Goal: Information Seeking & Learning: Find specific fact

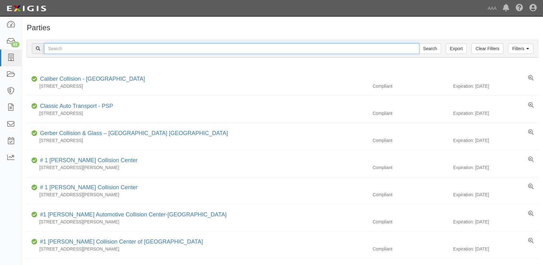
click at [250, 49] on input "text" at bounding box center [231, 48] width 375 height 11
click at [249, 49] on input "text" at bounding box center [231, 48] width 375 height 11
type input "century collision"
click at [419, 43] on input "Search" at bounding box center [430, 48] width 22 height 11
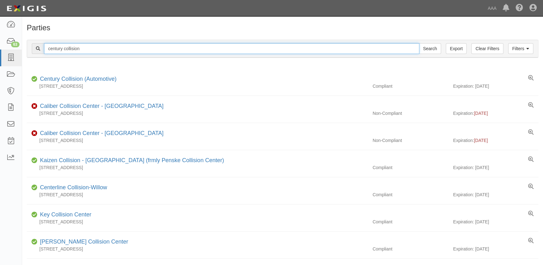
drag, startPoint x: 86, startPoint y: 47, endPoint x: 31, endPoint y: 45, distance: 55.2
click at [31, 45] on div "Filters Clear Filters Export century collision Search Filters" at bounding box center [282, 48] width 511 height 17
type input "sapa"
click at [419, 43] on input "Search" at bounding box center [430, 48] width 22 height 11
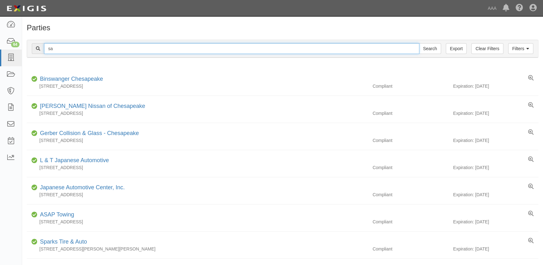
type input "s"
type input "protech"
click at [419, 43] on input "Search" at bounding box center [430, 48] width 22 height 11
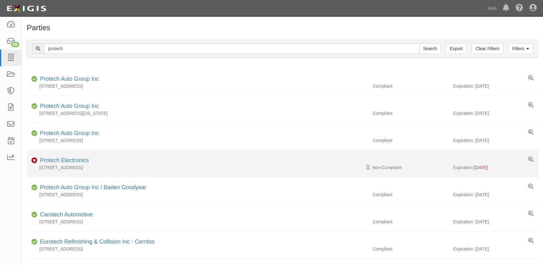
click at [63, 163] on div "Protech Electronics" at bounding box center [62, 160] width 51 height 8
click at [63, 161] on link "Protech Electronics" at bounding box center [64, 160] width 49 height 6
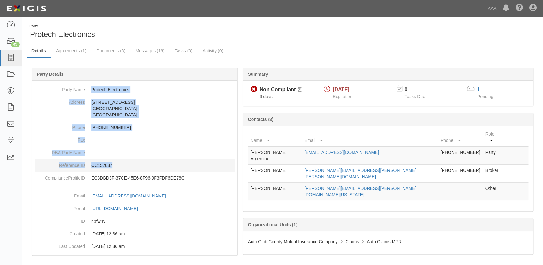
drag, startPoint x: 92, startPoint y: 89, endPoint x: 151, endPoint y: 165, distance: 95.8
click at [151, 165] on dl "Party Name Protech Electronics Address [STREET_ADDRESS] [GEOGRAPHIC_DATA] Phone…" at bounding box center [135, 133] width 200 height 101
copy dl "Protech Electronics Address [STREET_ADDRESS] [GEOGRAPHIC_DATA] Phone [PHONE_NUM…"
click at [103, 50] on link "Documents (6)" at bounding box center [111, 51] width 38 height 14
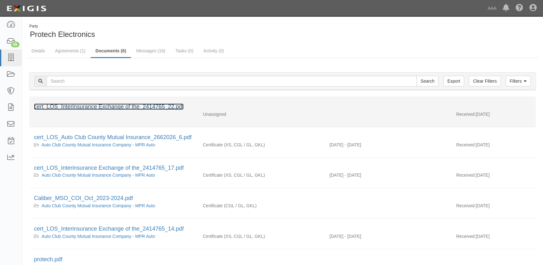
click at [81, 104] on link "cert_LOS_Interinsurance Exchange of the_2414765_22.pdf" at bounding box center [109, 106] width 150 height 6
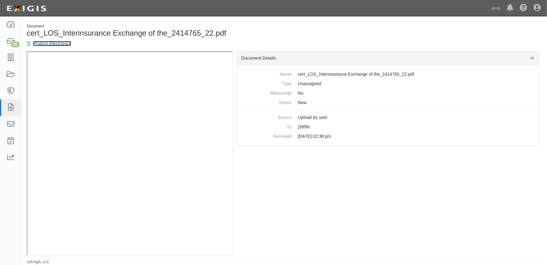
click at [57, 43] on link "Protech Electronics" at bounding box center [52, 43] width 38 height 5
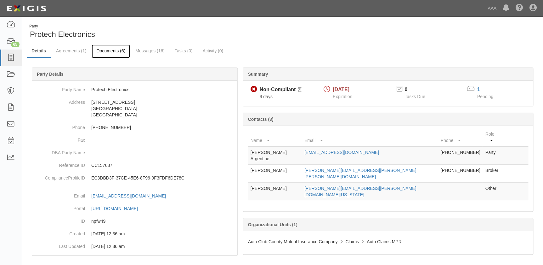
click at [109, 53] on link "Documents (6)" at bounding box center [111, 51] width 38 height 14
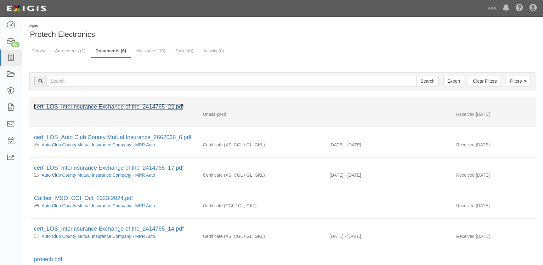
click at [91, 106] on link "cert_LOS_Interinsurance Exchange of the_2414765_22.pdf" at bounding box center [109, 106] width 150 height 6
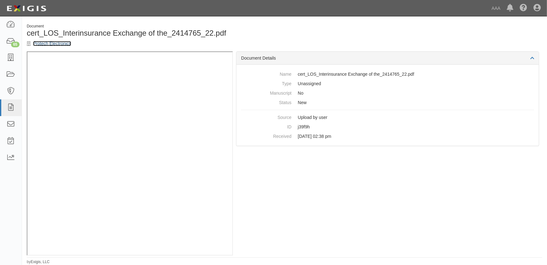
click at [38, 44] on link "Protech Electronics" at bounding box center [52, 43] width 38 height 5
